Goal: Transaction & Acquisition: Purchase product/service

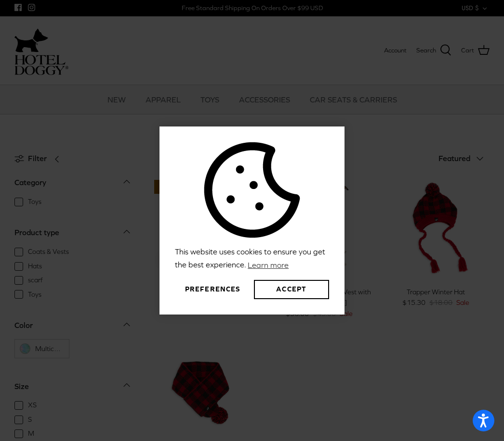
click at [368, 111] on div "This website uses cookies to ensure you get the best experience. Learn more Pre…" at bounding box center [252, 220] width 504 height 441
click at [392, 93] on div "This website uses cookies to ensure you get the best experience. Learn more Pre…" at bounding box center [252, 220] width 504 height 441
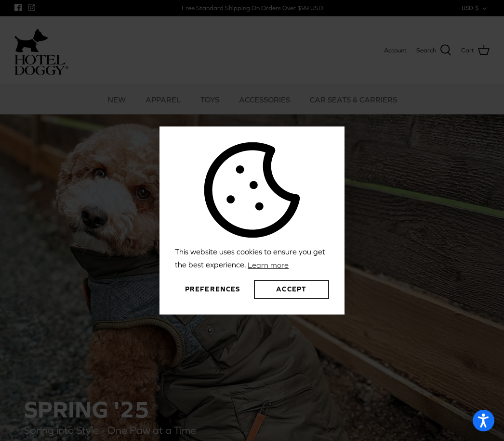
click at [285, 299] on button "Accept" at bounding box center [291, 289] width 75 height 19
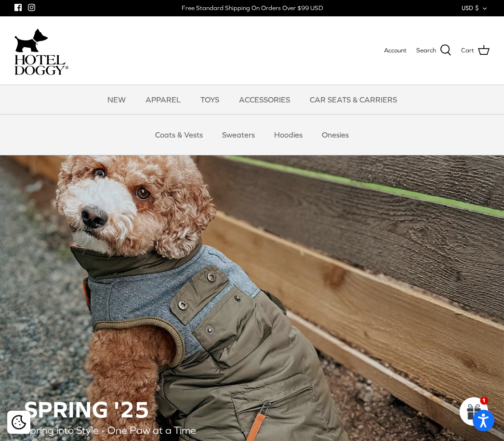
click at [176, 130] on link "Coats & Vests" at bounding box center [178, 134] width 65 height 29
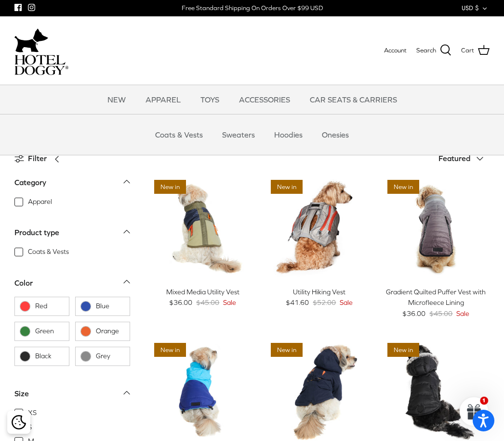
click at [233, 136] on link "Sweaters" at bounding box center [238, 134] width 50 height 29
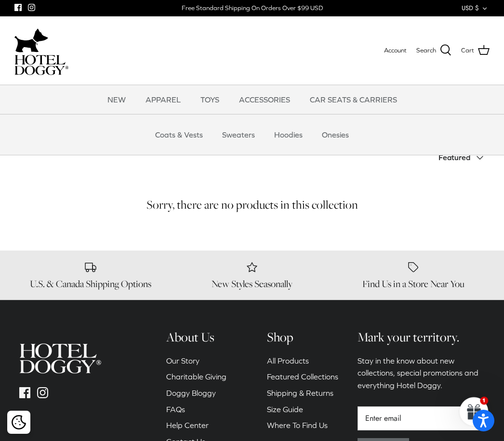
click at [289, 132] on link "Hoodies" at bounding box center [288, 134] width 46 height 29
click at [335, 132] on link "Onesies" at bounding box center [335, 134] width 44 height 29
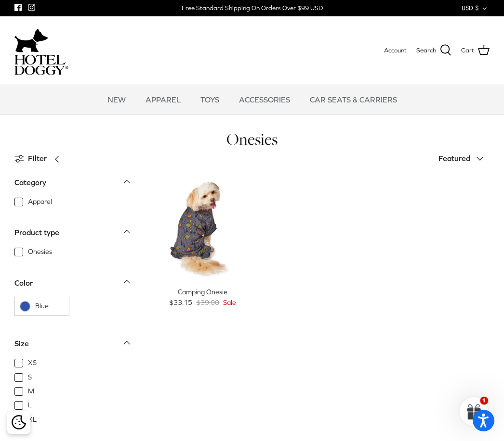
click at [205, 225] on img "Camping Onesie" at bounding box center [202, 228] width 107 height 107
click at [117, 104] on link "NEW" at bounding box center [117, 99] width 36 height 29
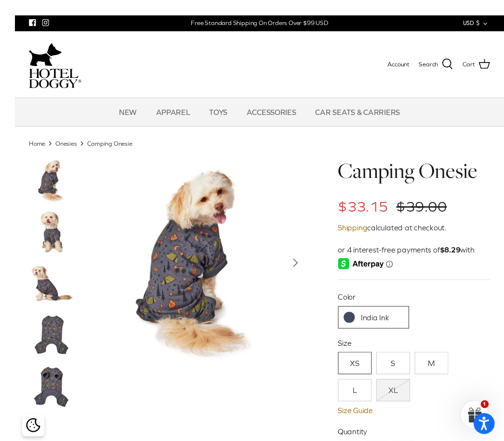
scroll to position [6, 0]
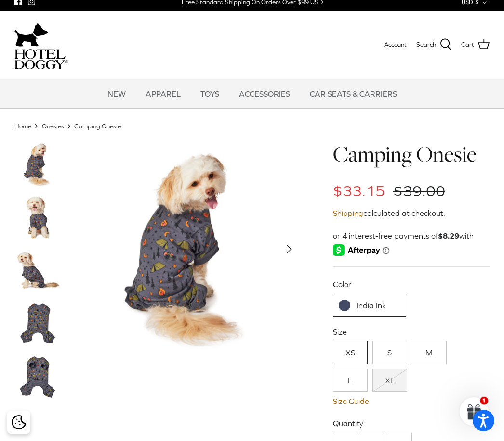
click at [286, 245] on icon "Right" at bounding box center [288, 249] width 15 height 15
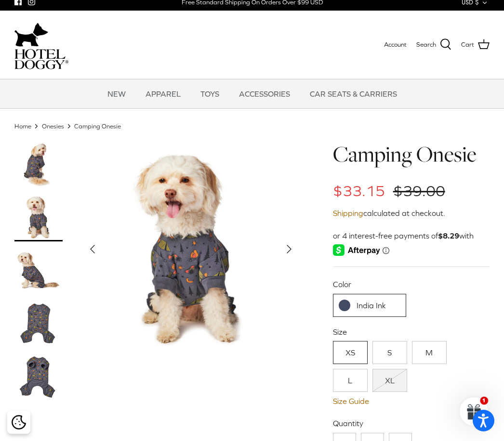
click at [285, 245] on icon "Right" at bounding box center [288, 249] width 15 height 15
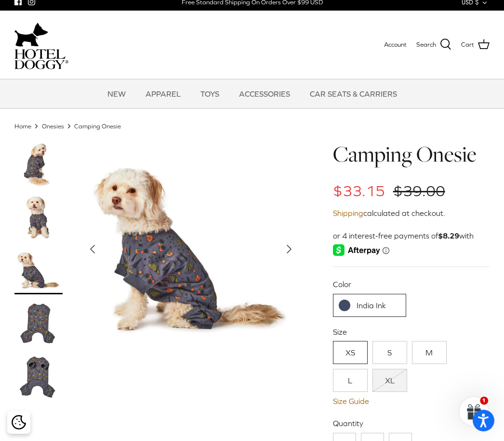
click at [289, 247] on polyline "Next" at bounding box center [289, 250] width 4 height 8
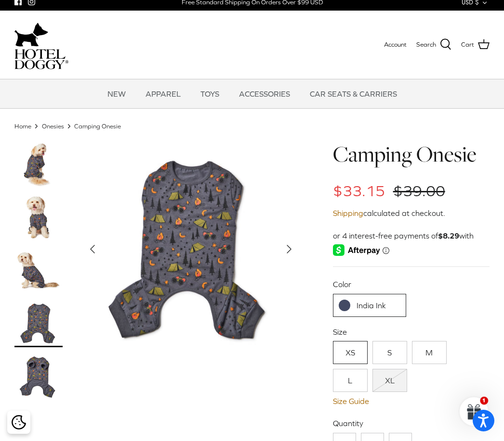
click at [290, 251] on icon "Right" at bounding box center [288, 249] width 15 height 15
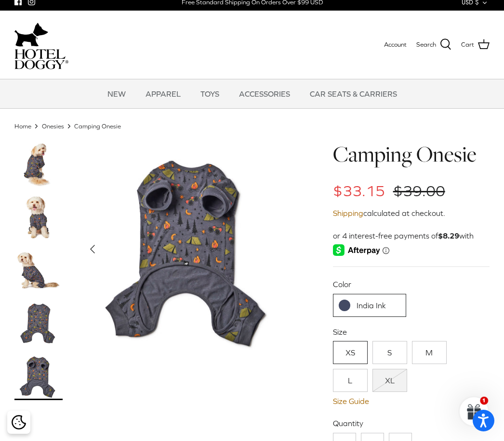
click at [291, 248] on img at bounding box center [191, 250] width 218 height 218
